Goal: Task Accomplishment & Management: Complete application form

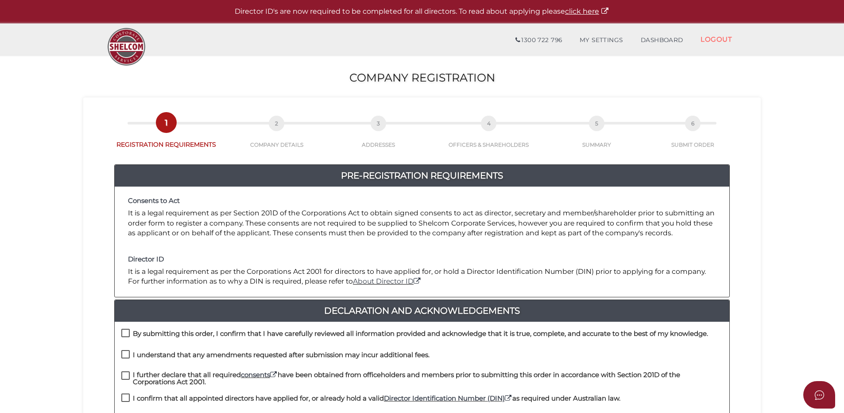
scroll to position [89, 0]
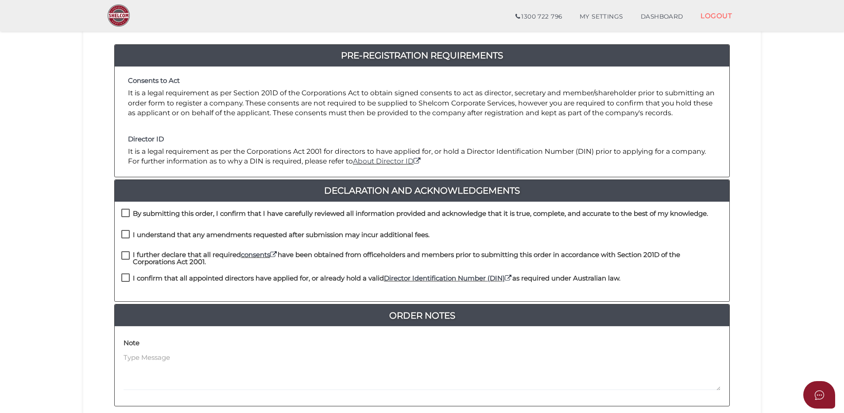
click at [126, 213] on label "By submitting this order, I confirm that I have carefully reviewed all informat…" at bounding box center [414, 215] width 587 height 11
checkbox input "true"
click at [126, 241] on label "I understand that any amendments requested after submission may incur additiona…" at bounding box center [275, 236] width 308 height 11
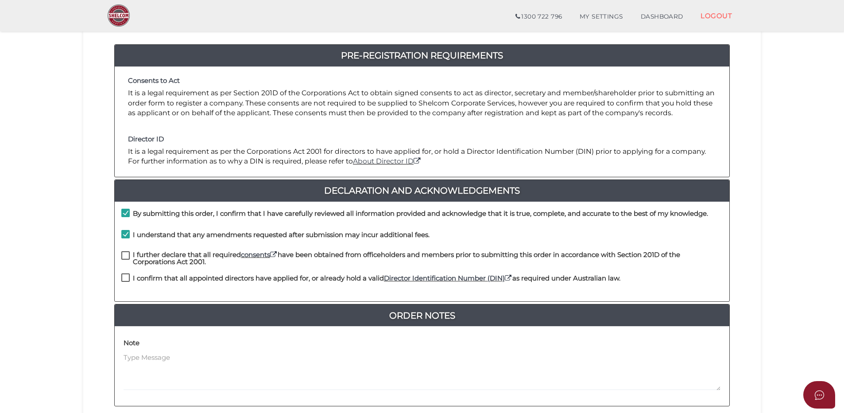
click at [126, 233] on label "I understand that any amendments requested after submission may incur additiona…" at bounding box center [275, 236] width 308 height 11
checkbox input "true"
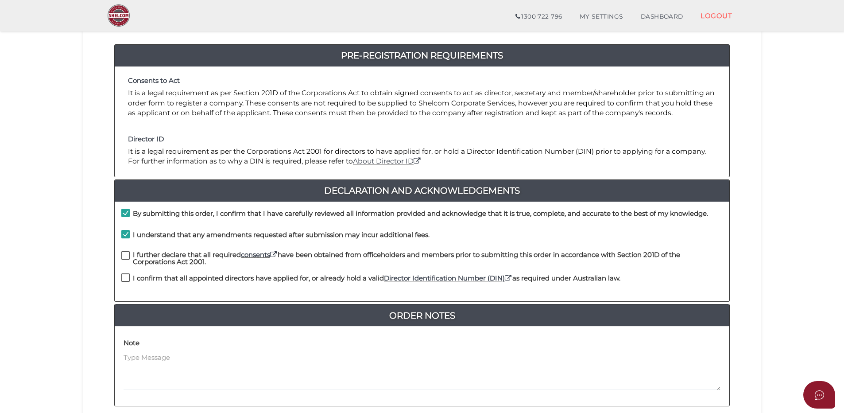
click at [126, 256] on label "I further declare that all required consents have been obtained from officehold…" at bounding box center [422, 256] width 602 height 11
checkbox input "true"
click at [127, 278] on label "I confirm that all appointed directors have applied for, or already hold a vali…" at bounding box center [370, 280] width 499 height 11
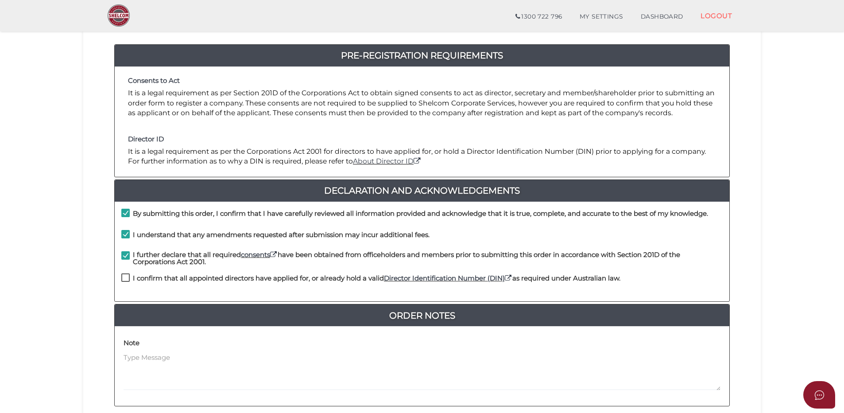
checkbox input "true"
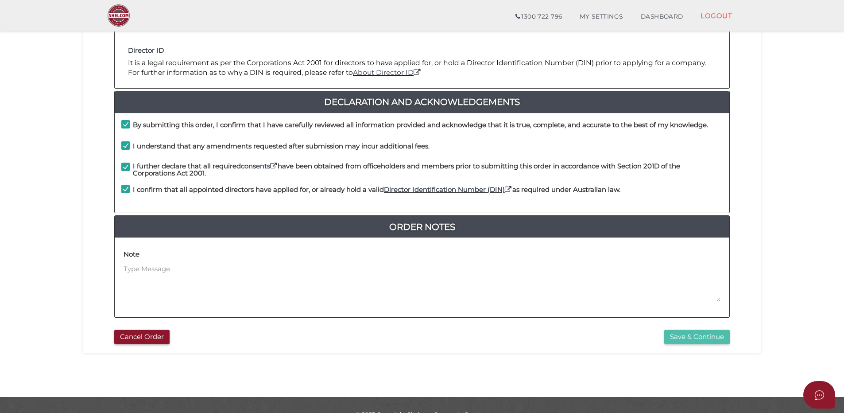
click at [694, 336] on button "Save & Continue" at bounding box center [698, 337] width 66 height 15
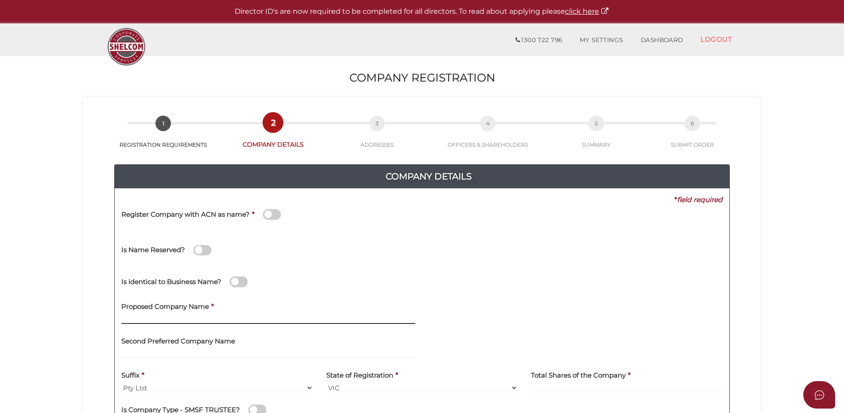
click at [185, 319] on input "text" at bounding box center [268, 319] width 294 height 10
type input "KAYANA DENTAL SERVICES"
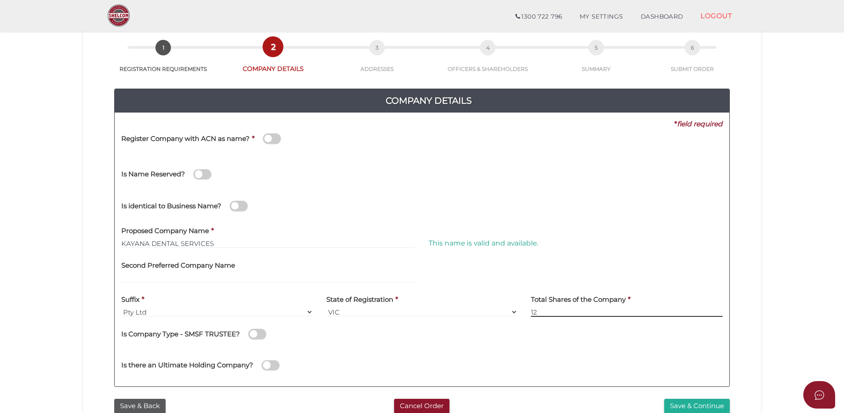
scroll to position [89, 0]
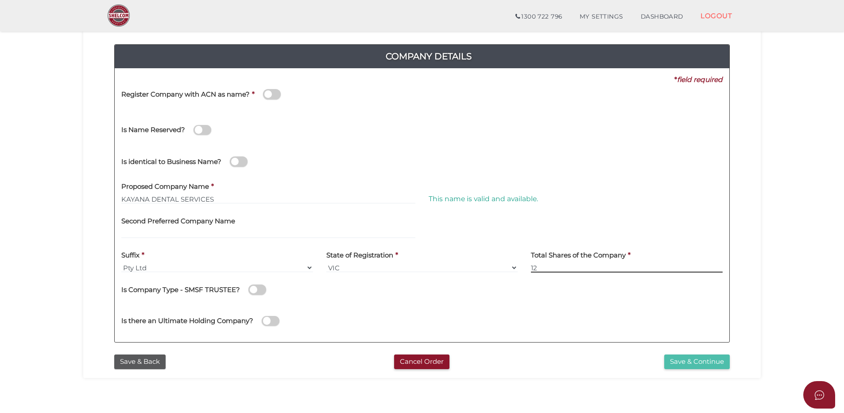
type input "12"
click at [681, 366] on button "Save & Continue" at bounding box center [698, 361] width 66 height 15
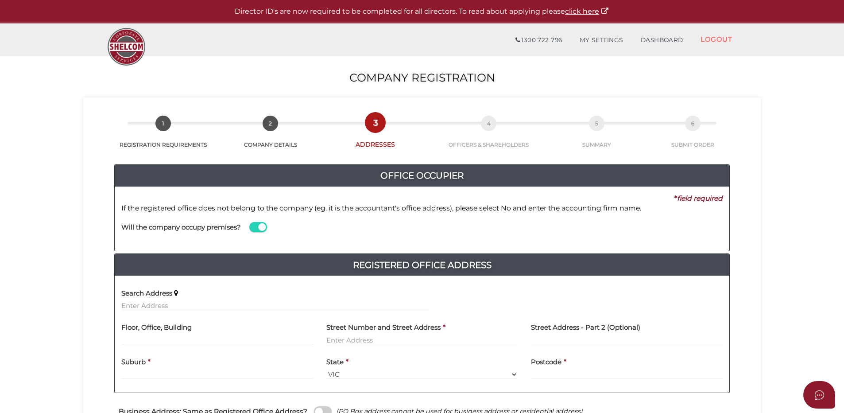
click at [256, 226] on span at bounding box center [258, 227] width 18 height 10
click at [0, 0] on input "checkbox" at bounding box center [0, 0] width 0 height 0
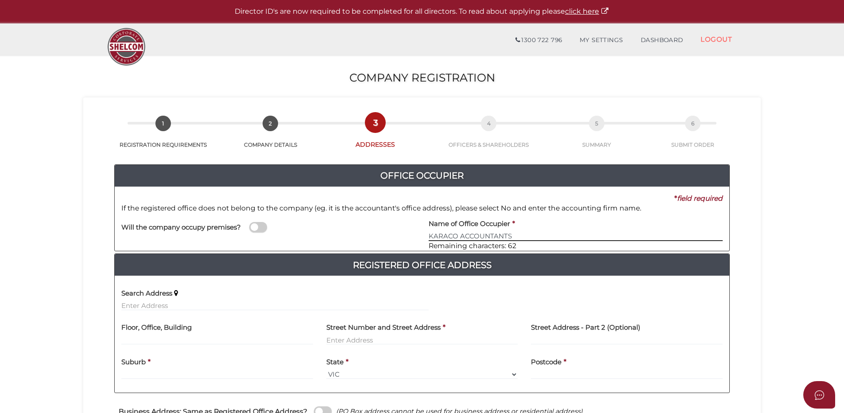
type input "KARACO ACCOUNTANTS"
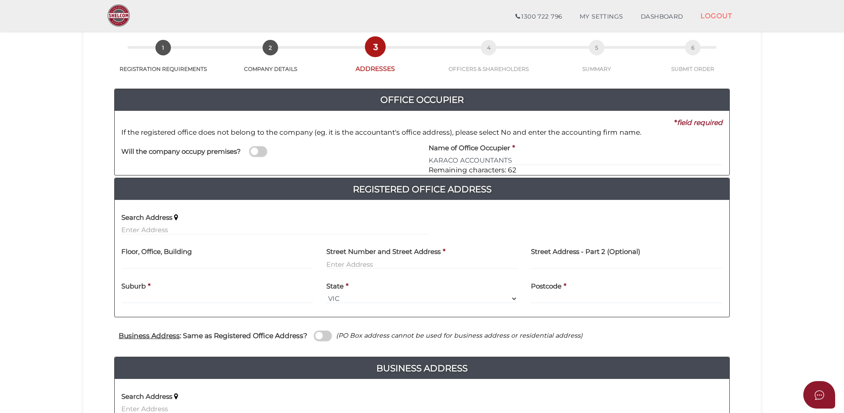
click at [199, 258] on div "Floor, Office, Building" at bounding box center [217, 255] width 192 height 28
click at [199, 264] on input "text" at bounding box center [217, 264] width 192 height 10
click at [198, 264] on input "GROUND" at bounding box center [217, 264] width 192 height 10
type input "GROUND FLOOR"
type input "339 WHITEHORSE ROAD"
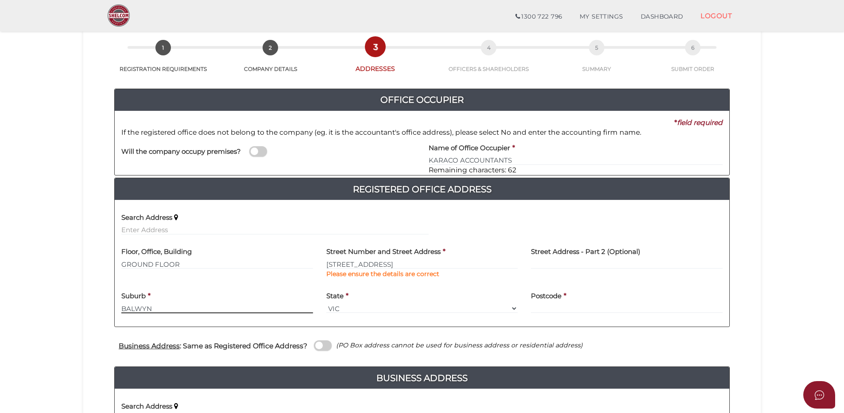
type input "BALWYN"
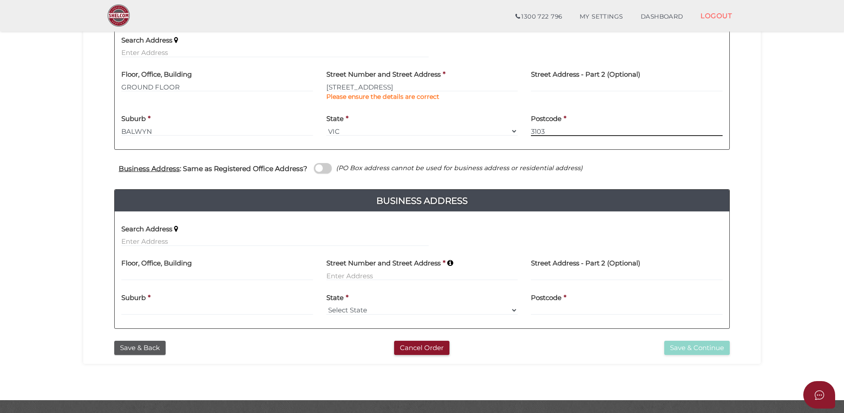
scroll to position [243, 0]
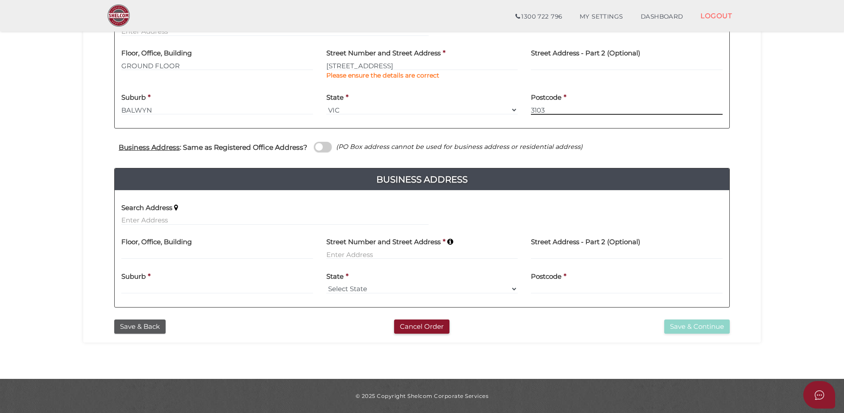
type input "3103"
click at [329, 253] on input at bounding box center [423, 254] width 192 height 10
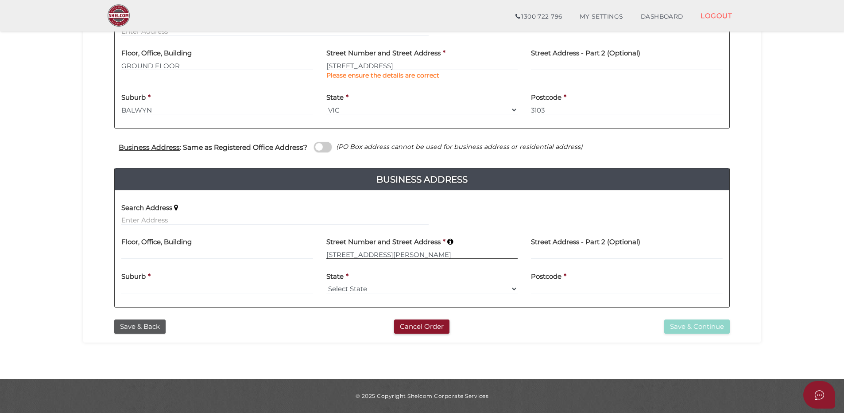
type input "49 GORDON STREET"
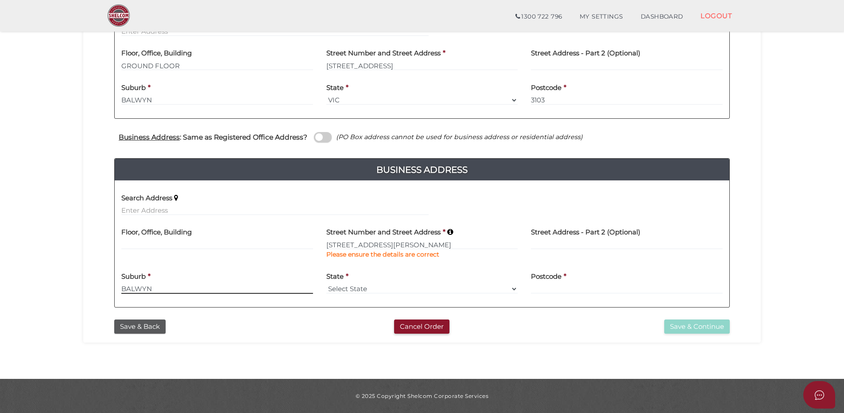
type input "BALWYN"
select select "VIC"
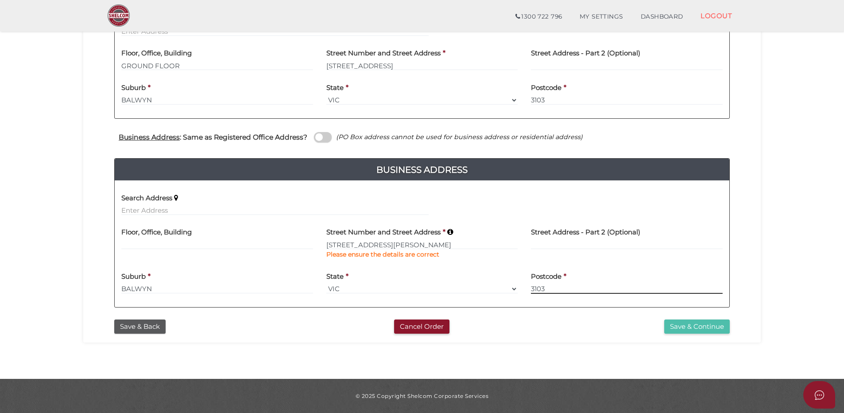
type input "3103"
click at [694, 330] on button "Save & Continue" at bounding box center [698, 326] width 66 height 15
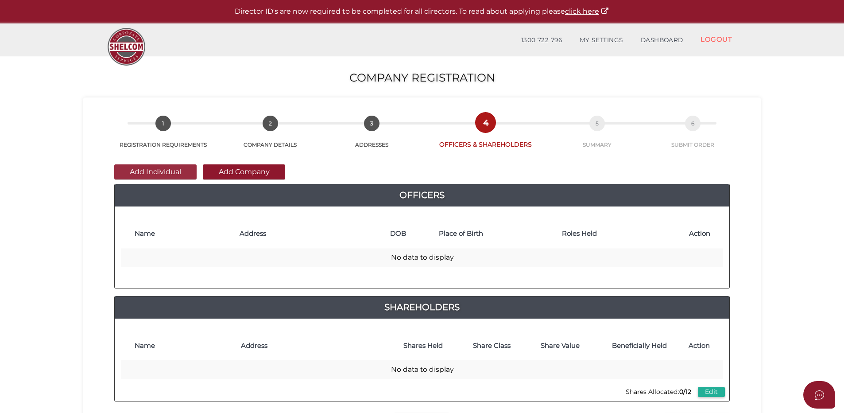
click at [171, 171] on button "Add Individual" at bounding box center [155, 171] width 82 height 15
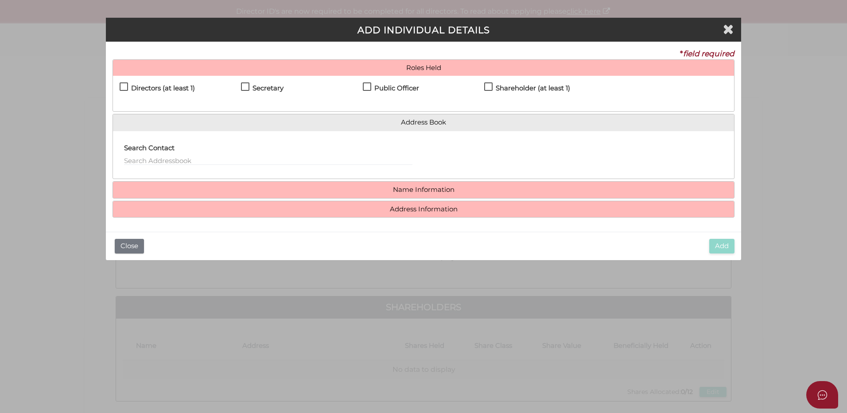
click at [124, 87] on label "Directors (at least 1)" at bounding box center [157, 90] width 75 height 11
checkbox input "true"
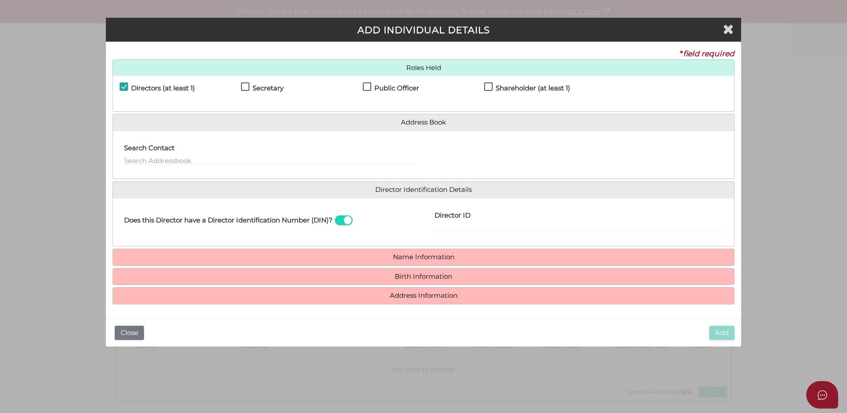
click at [245, 87] on label "Secretary" at bounding box center [262, 90] width 43 height 11
checkbox input "true"
click at [368, 86] on label "Public Officer" at bounding box center [391, 90] width 56 height 11
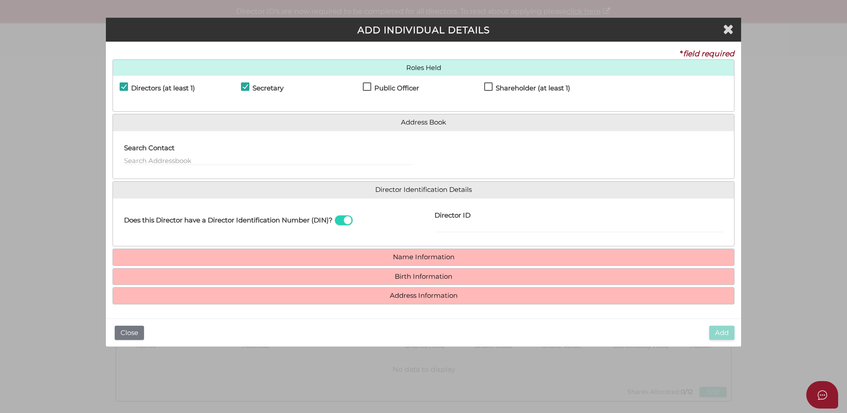
checkbox input "true"
click at [490, 86] on label "Shareholder (at least 1)" at bounding box center [527, 90] width 86 height 11
checkbox input "true"
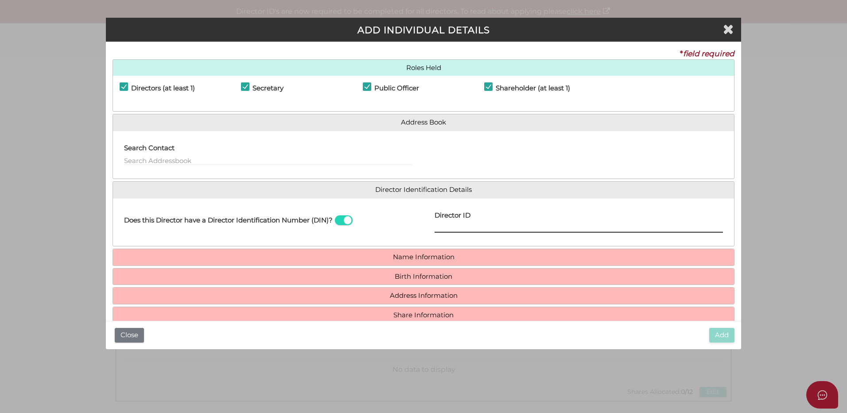
click at [440, 227] on input "Director ID" at bounding box center [579, 228] width 288 height 10
paste input "036098617120330"
type input "036098617120330"
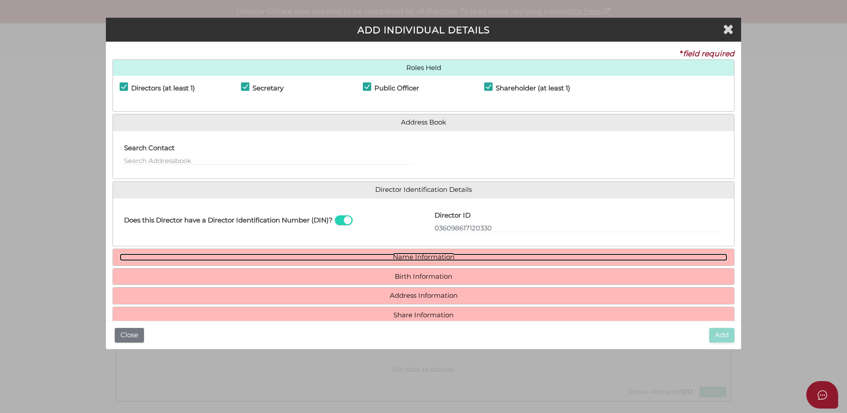
click at [413, 257] on link "Name Information" at bounding box center [424, 257] width 608 height 8
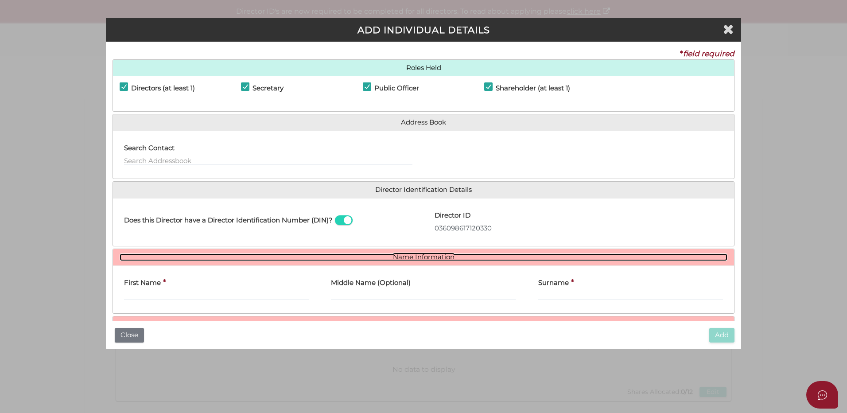
scroll to position [44, 0]
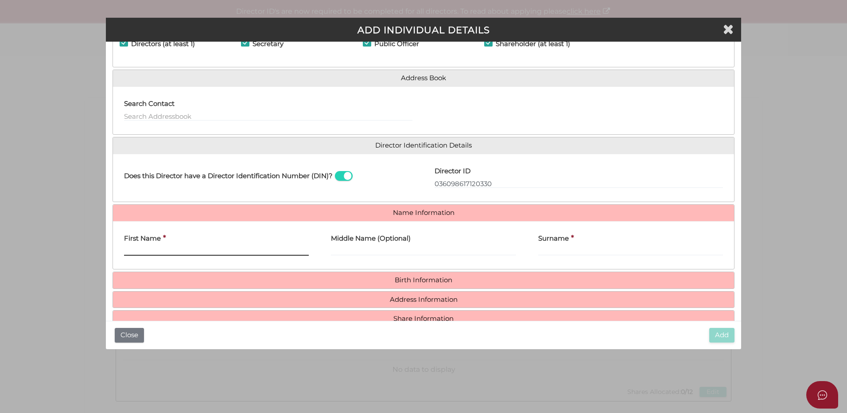
click at [198, 254] on input "First Name" at bounding box center [216, 251] width 185 height 10
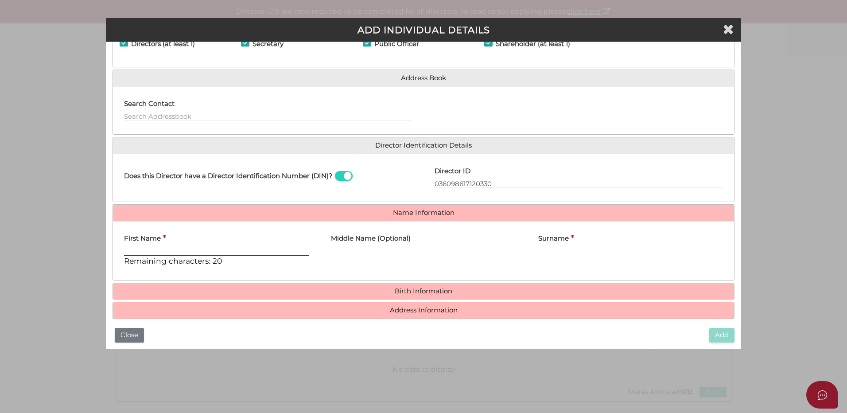
type input "k"
type input "KARISHMMA"
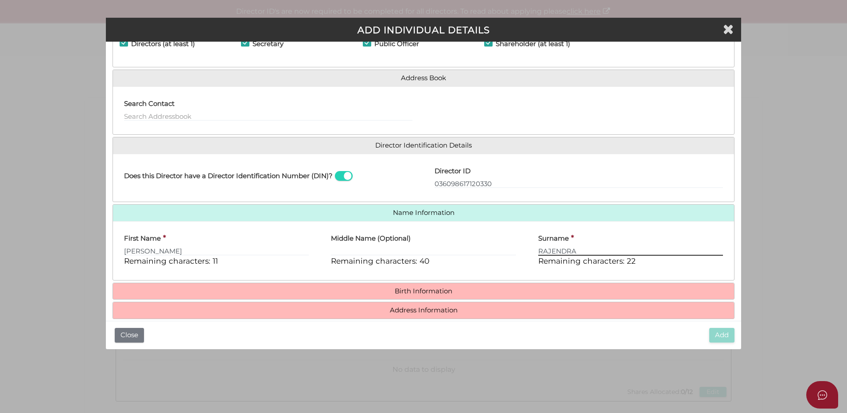
type input "RAJENDRA"
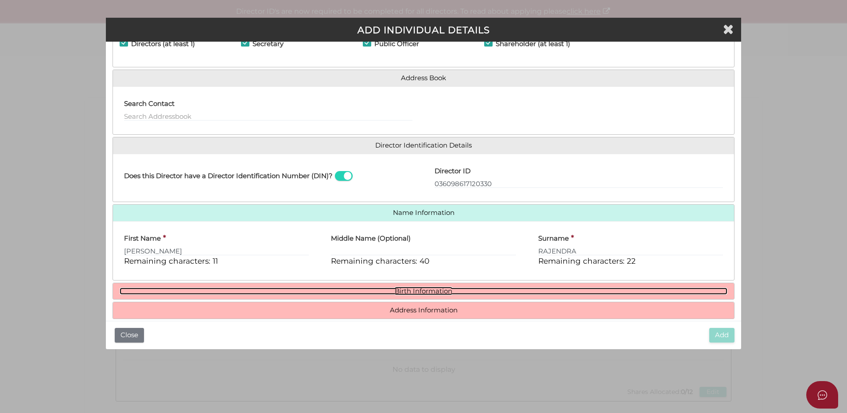
click at [428, 290] on link "Birth Information" at bounding box center [424, 292] width 608 height 8
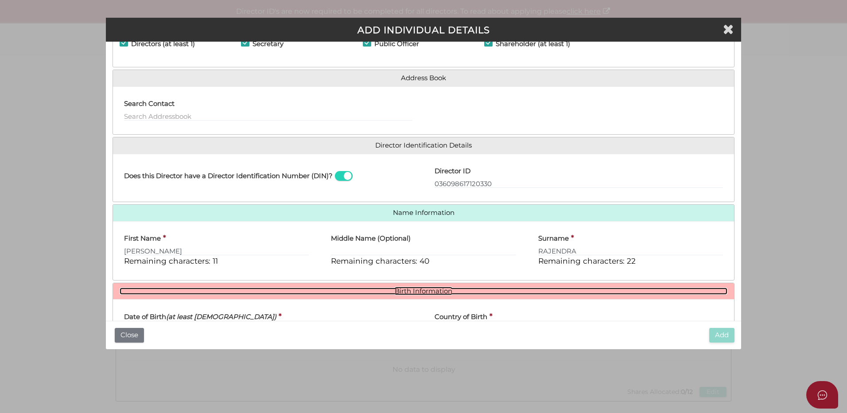
scroll to position [133, 0]
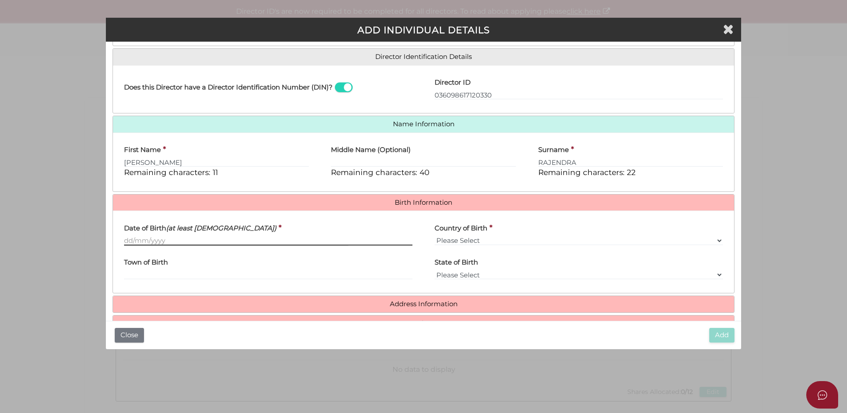
click at [125, 240] on input "Date of Birth (at least 18 years old)" at bounding box center [268, 241] width 288 height 10
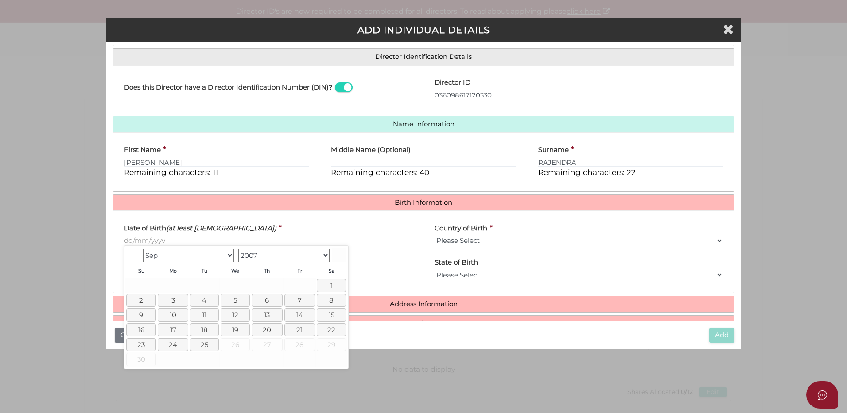
click at [125, 239] on input "Date of Birth (at least 18 years old)" at bounding box center [268, 241] width 288 height 10
paste input "17/04/1997"
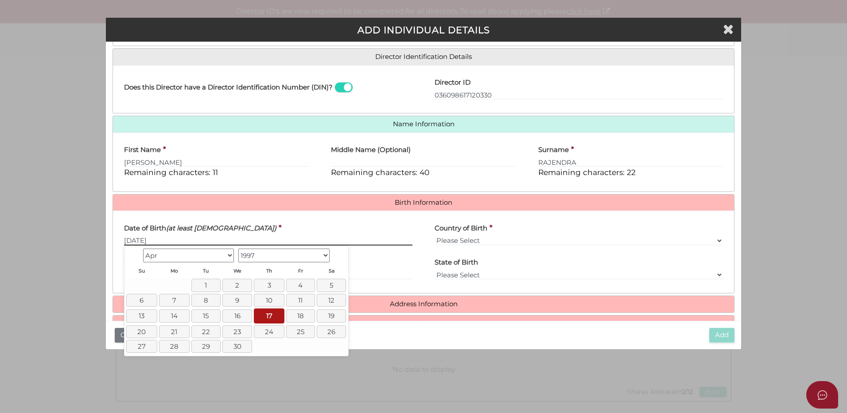
type input "17/04/1997"
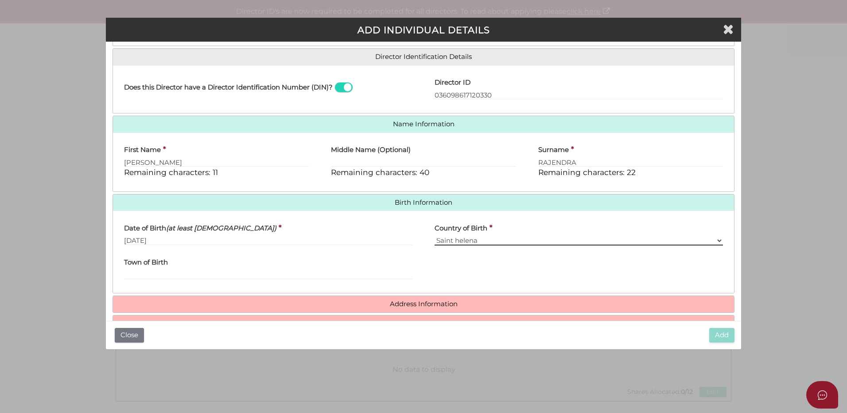
select select "Sri Lanka"
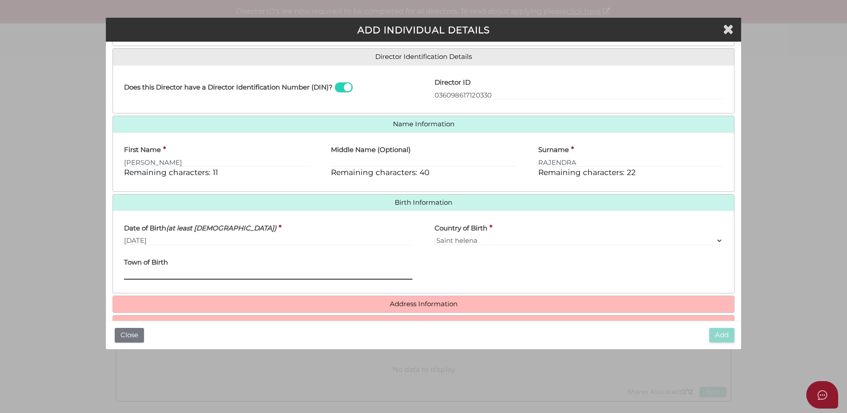
click at [132, 274] on input "Town of Birth" at bounding box center [268, 275] width 288 height 10
type input "c"
type input "Colombo"
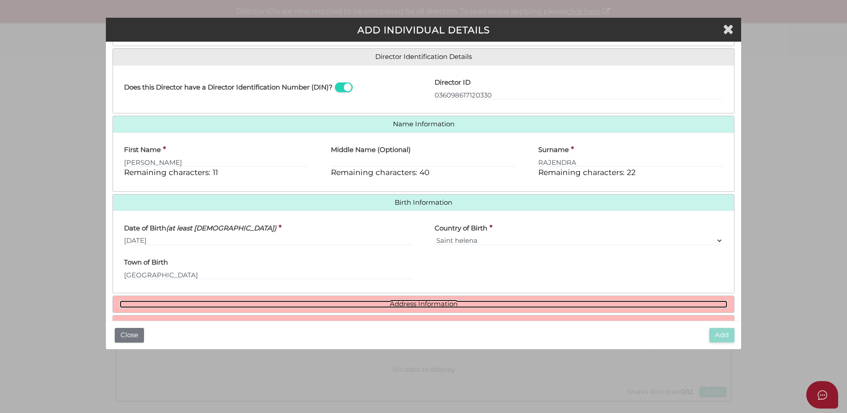
click at [412, 303] on link "Address Information" at bounding box center [424, 304] width 608 height 8
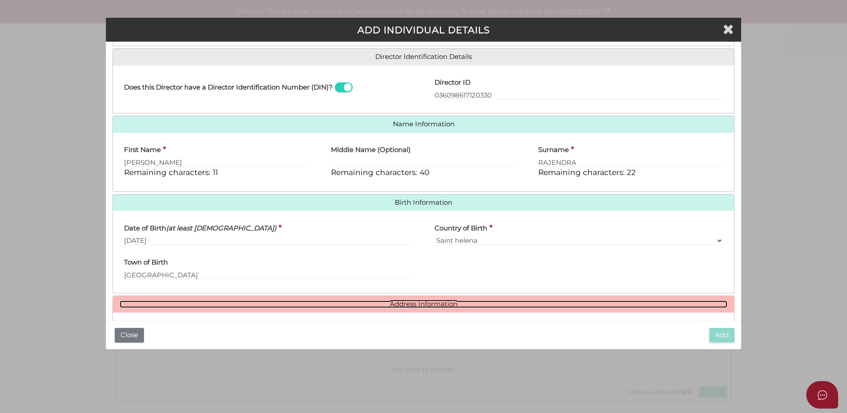
scroll to position [266, 0]
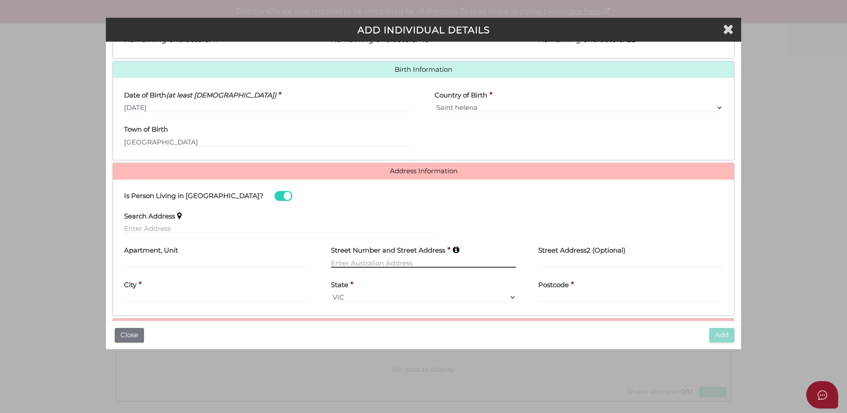
click at [333, 261] on input "text" at bounding box center [423, 263] width 185 height 10
type input "49 GORDON STREET"
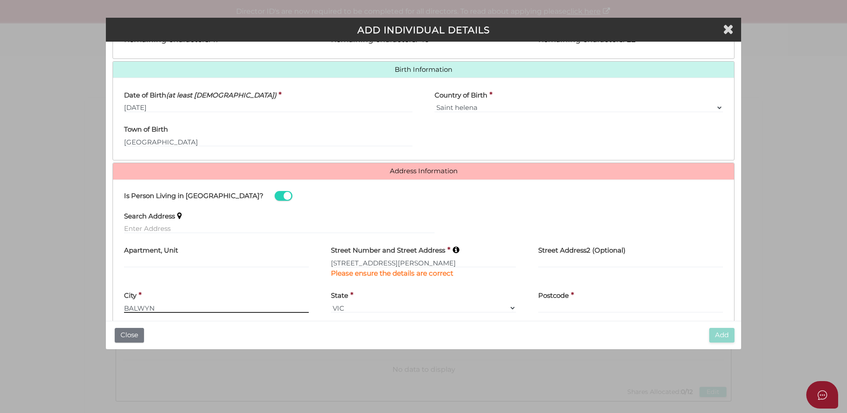
type input "BALWYN"
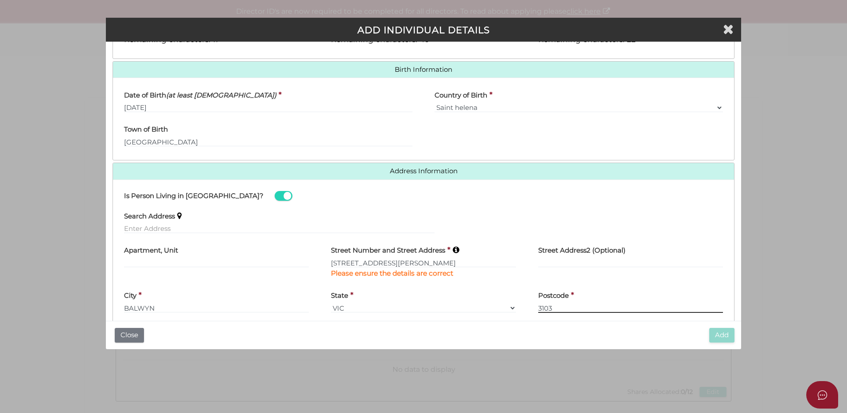
scroll to position [305, 0]
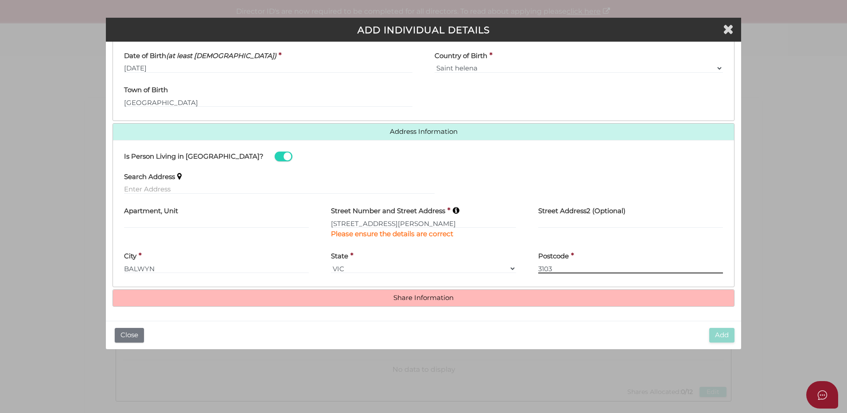
type input "3103"
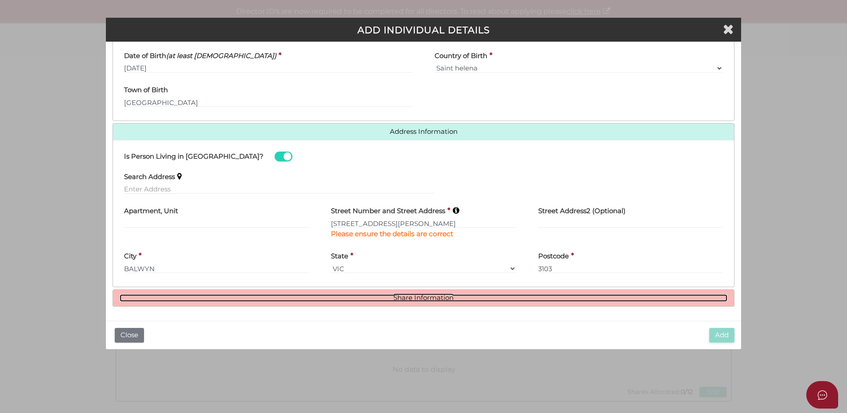
click at [423, 297] on link "Share Information" at bounding box center [424, 298] width 608 height 8
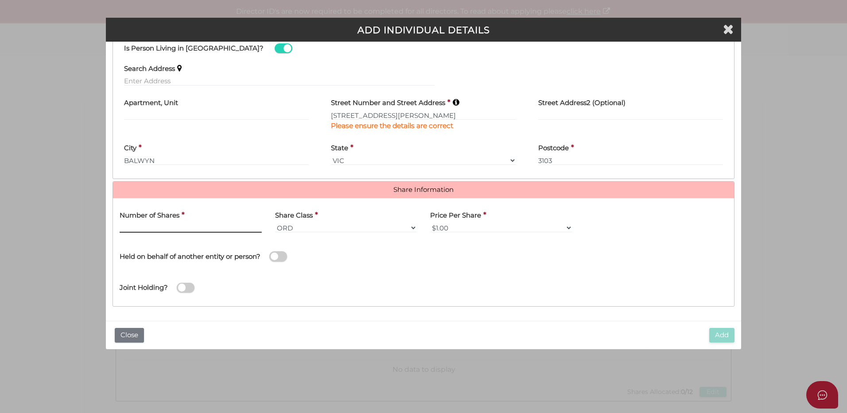
click at [187, 226] on input "text" at bounding box center [191, 228] width 142 height 10
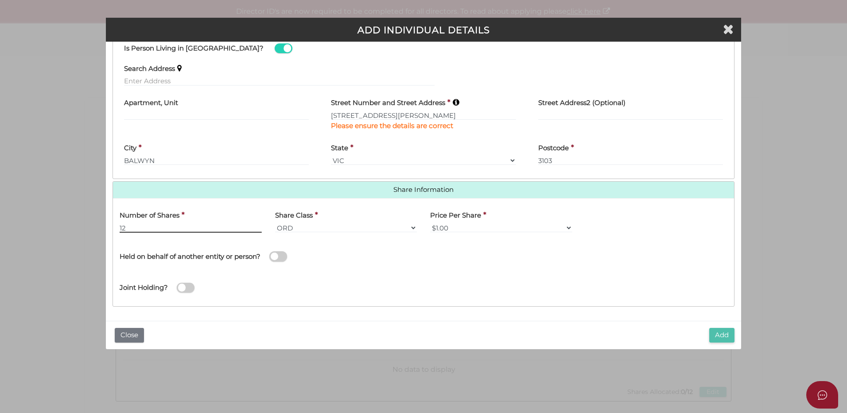
type input "12"
click at [722, 335] on button "Add" at bounding box center [721, 335] width 25 height 15
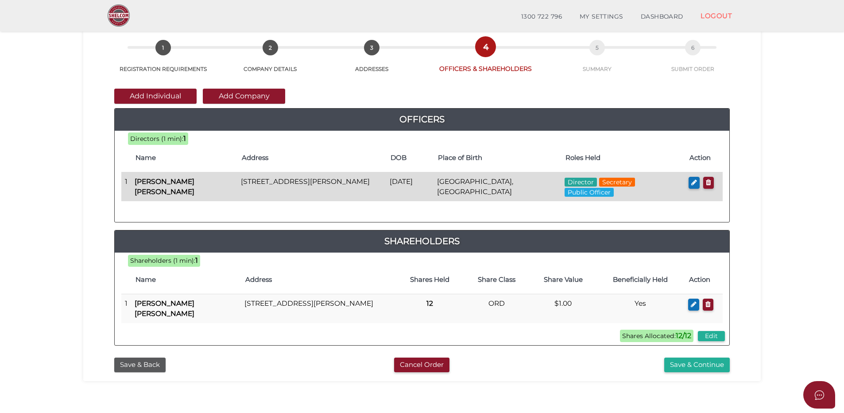
scroll to position [133, 0]
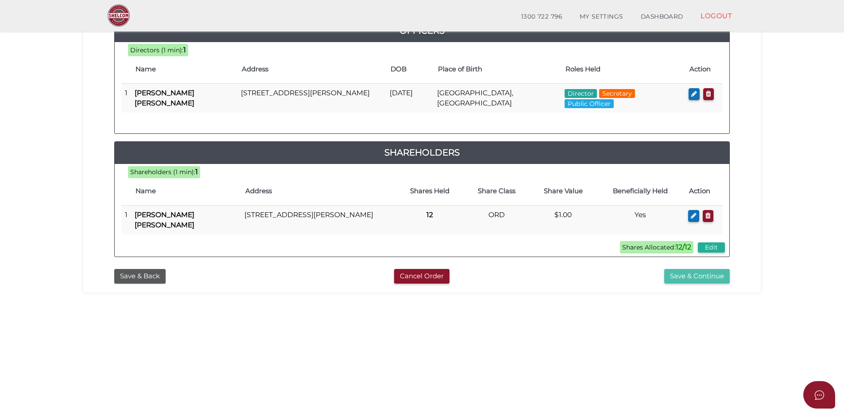
click at [689, 277] on button "Save & Continue" at bounding box center [698, 276] width 66 height 15
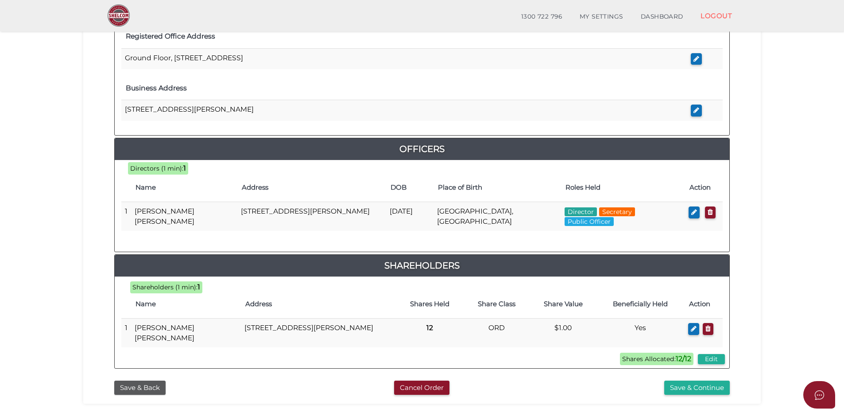
scroll to position [371, 0]
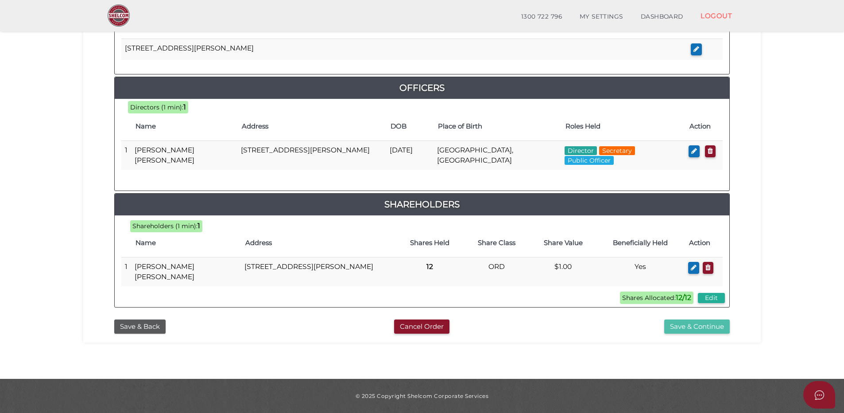
click at [689, 327] on button "Save & Continue" at bounding box center [698, 326] width 66 height 15
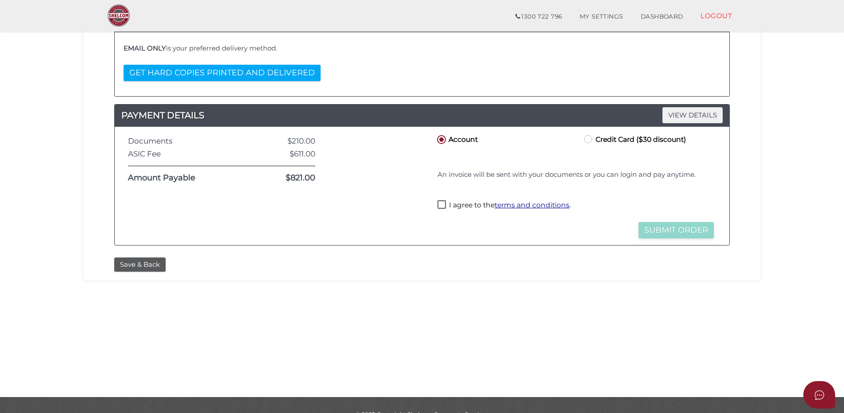
scroll to position [195, 0]
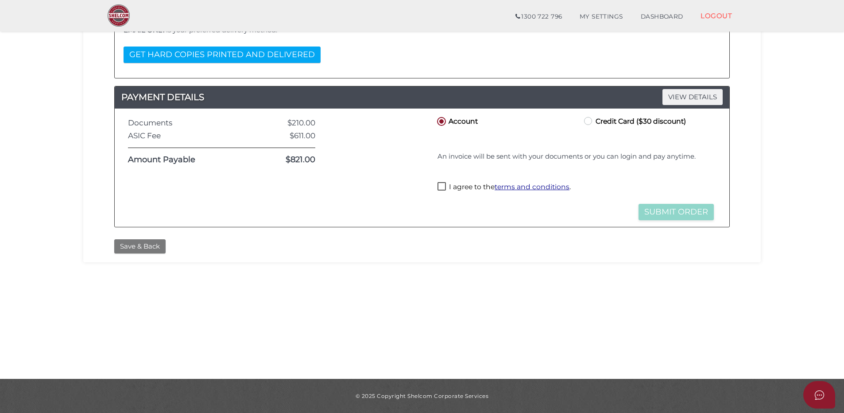
click at [127, 249] on button "Save & Back" at bounding box center [139, 246] width 51 height 15
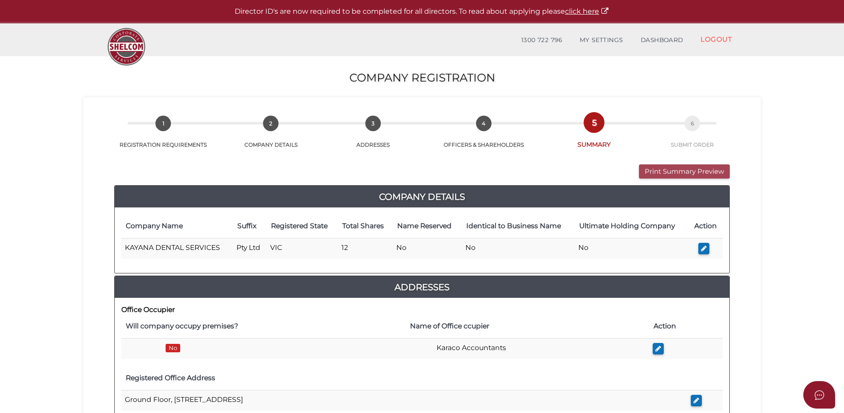
click at [667, 174] on button "Print Summary Preview" at bounding box center [684, 171] width 91 height 15
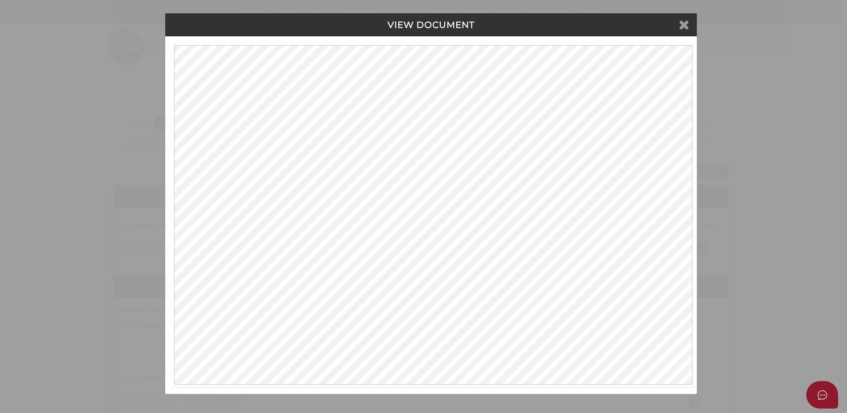
click at [685, 26] on icon at bounding box center [684, 24] width 11 height 13
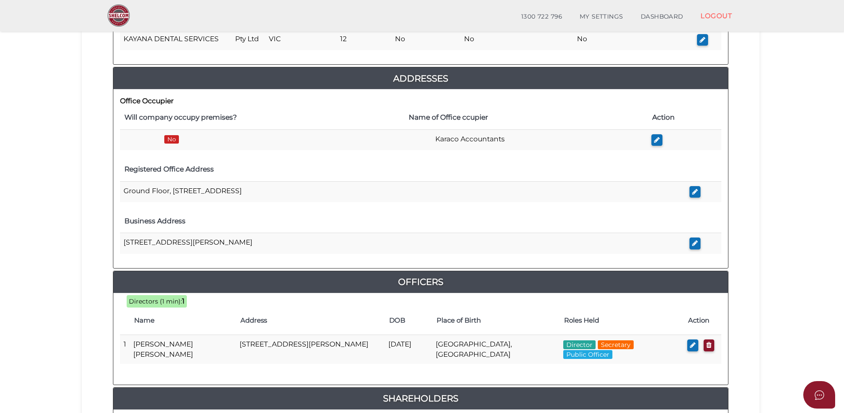
scroll to position [371, 0]
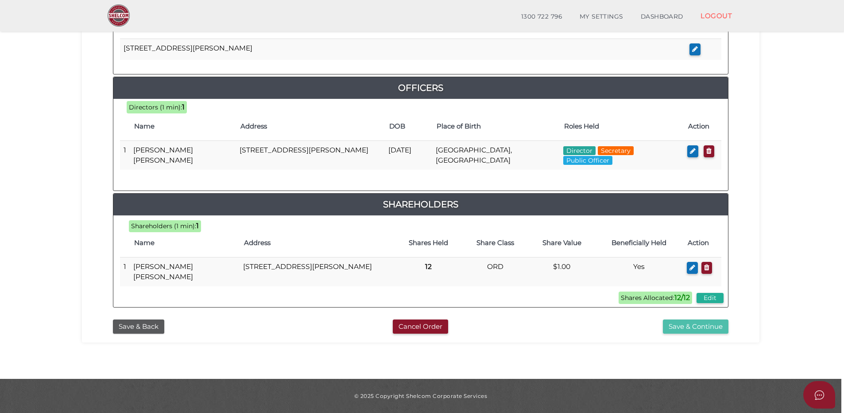
click at [684, 328] on button "Save & Continue" at bounding box center [696, 326] width 66 height 15
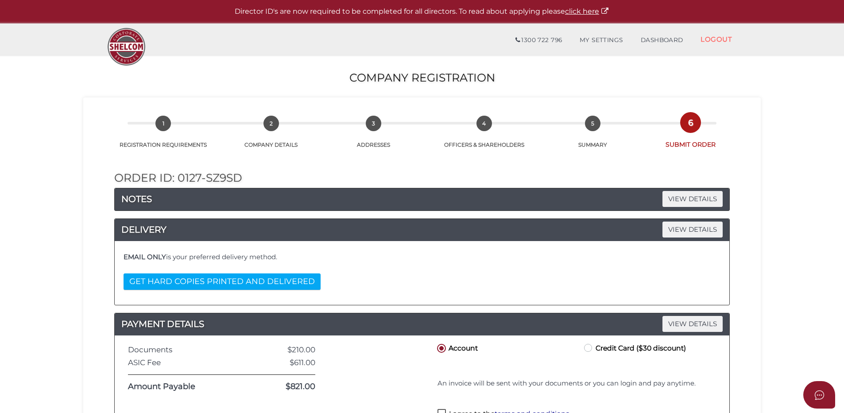
scroll to position [133, 0]
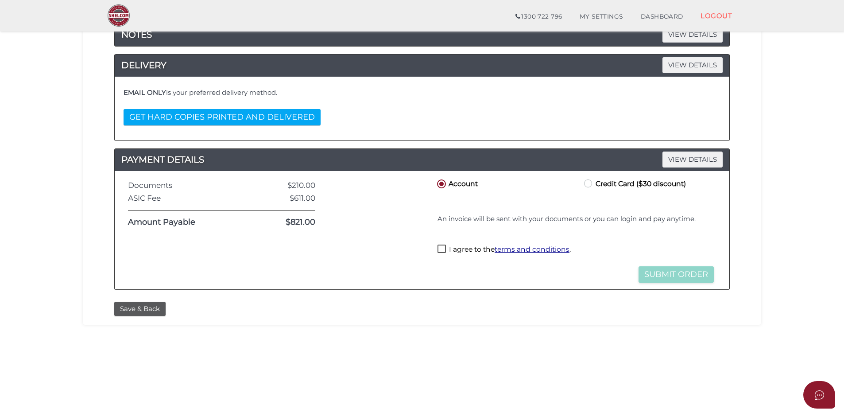
click at [589, 182] on label "Credit Card ($30 discount)" at bounding box center [635, 183] width 104 height 11
radio input "true"
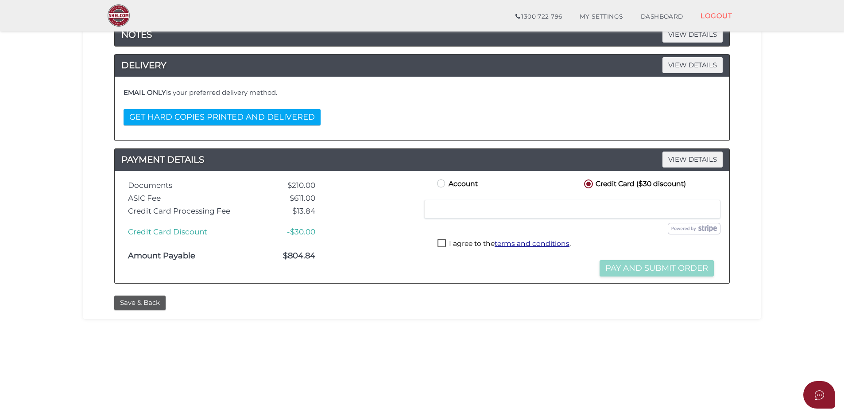
click at [444, 242] on label "I agree to the terms and conditions ." at bounding box center [504, 244] width 133 height 11
checkbox input "true"
click at [632, 268] on button "Pay and Submit Order" at bounding box center [657, 268] width 114 height 16
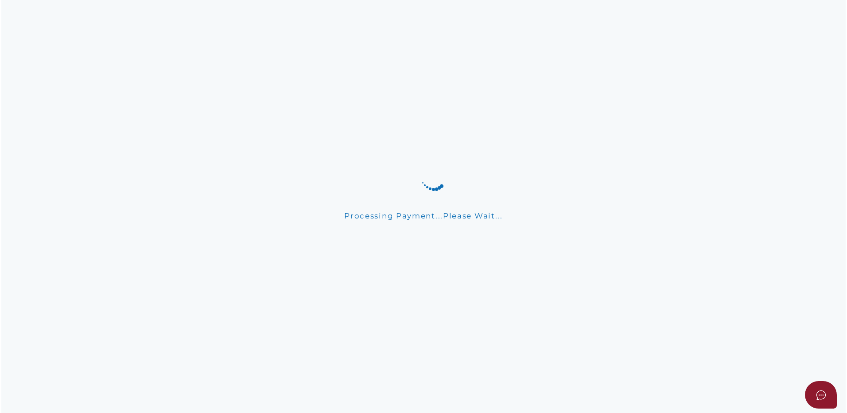
scroll to position [0, 0]
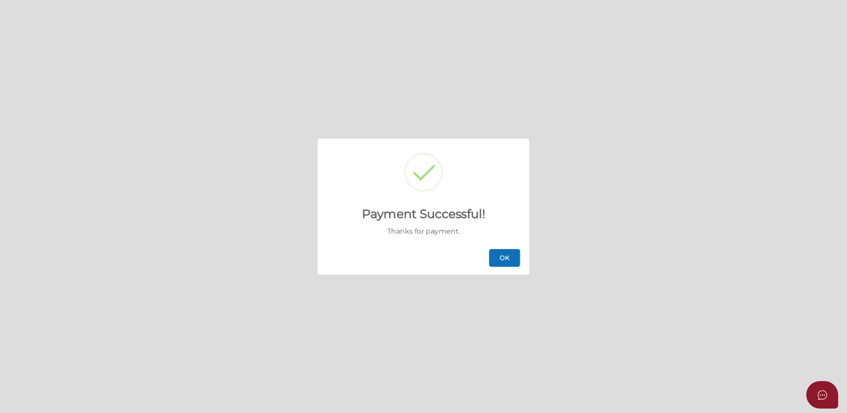
click at [502, 263] on button "OK" at bounding box center [504, 258] width 31 height 18
